Goal: Use online tool/utility: Utilize a website feature to perform a specific function

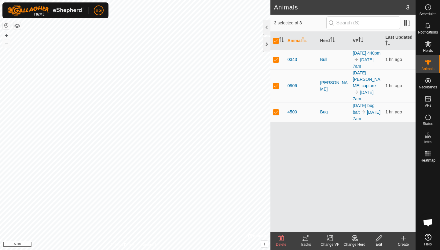
click at [330, 241] on icon at bounding box center [330, 238] width 8 height 7
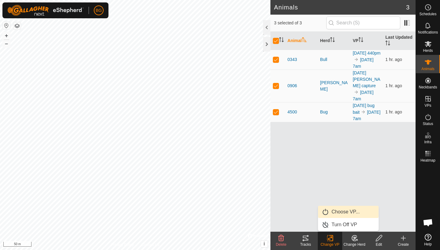
click at [338, 211] on link "Choose VP..." at bounding box center [348, 212] width 60 height 12
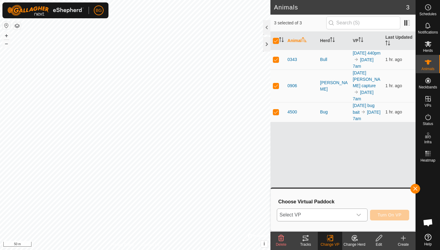
click at [344, 213] on span "Select VP" at bounding box center [314, 215] width 75 height 12
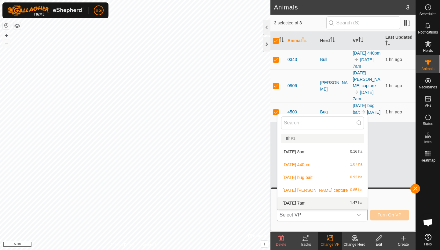
click at [309, 203] on li "[DATE] 7am 1.47 ha" at bounding box center [322, 203] width 90 height 12
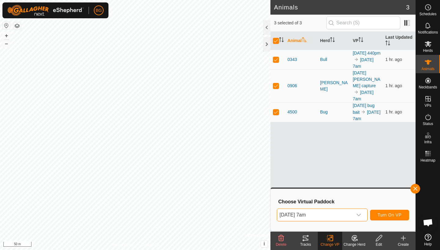
click at [383, 215] on span "Turn On VP" at bounding box center [389, 215] width 24 height 5
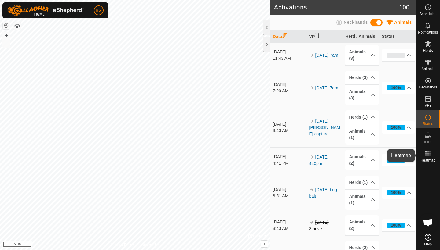
click at [426, 158] on es-heatmap-svg-icon at bounding box center [427, 154] width 11 height 10
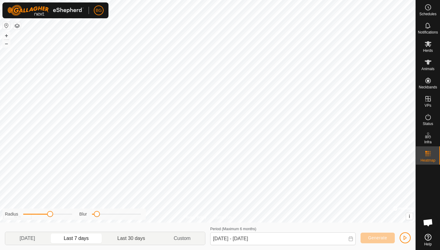
click at [137, 240] on p-togglebutton "Last 30 days" at bounding box center [131, 238] width 56 height 13
type input "[DATE] - [DATE]"
click at [5, 45] on button "–" at bounding box center [6, 43] width 7 height 7
